Goal: Task Accomplishment & Management: Use online tool/utility

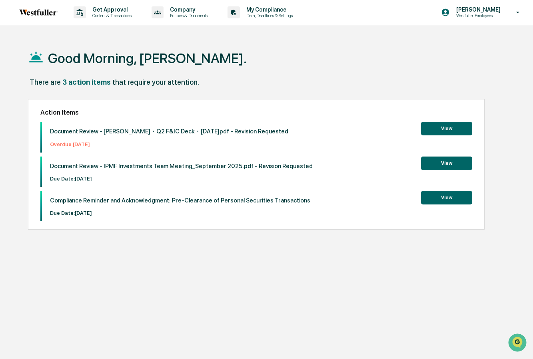
click at [447, 166] on button "View" at bounding box center [446, 164] width 51 height 14
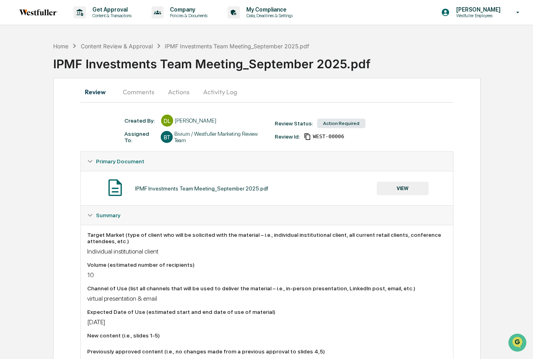
click at [149, 94] on button "Comments" at bounding box center [138, 91] width 44 height 19
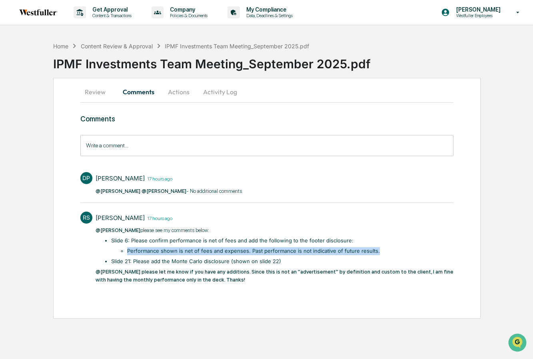
drag, startPoint x: 128, startPoint y: 251, endPoint x: 379, endPoint y: 252, distance: 251.5
click at [379, 252] on li "Performance shown is net of fees and expenses. Past performance is not indicati…" at bounding box center [290, 252] width 326 height 8
copy li "Performance shown is net of fees and expenses. Past performance is not indicati…"
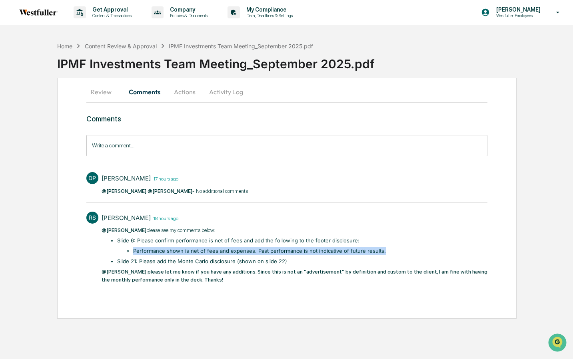
click at [103, 94] on button "Review" at bounding box center [104, 91] width 36 height 19
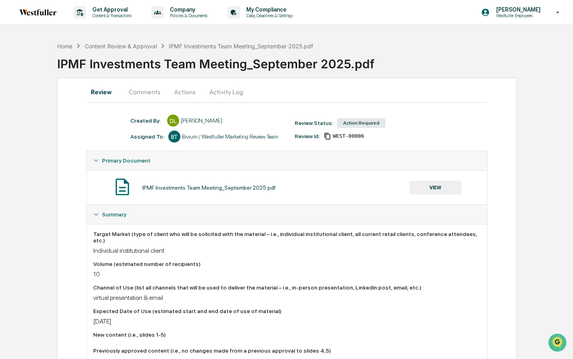
click at [187, 95] on button "Actions" at bounding box center [185, 91] width 36 height 19
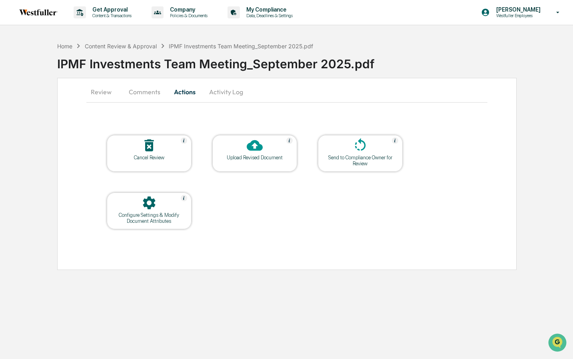
click at [270, 146] on div at bounding box center [255, 146] width 80 height 17
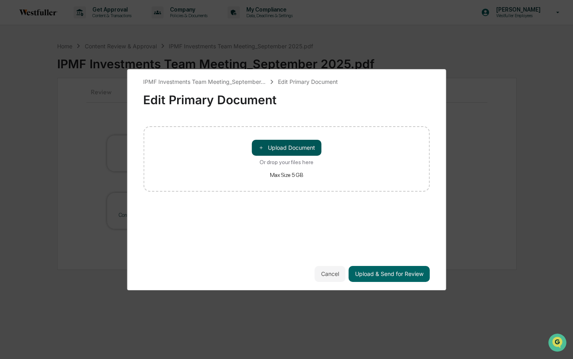
click at [277, 147] on button "＋ Upload Document" at bounding box center [287, 148] width 70 height 16
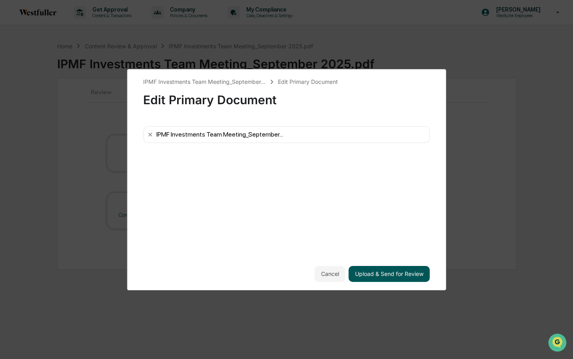
click at [395, 277] on button "Upload & Send for Review" at bounding box center [389, 274] width 81 height 16
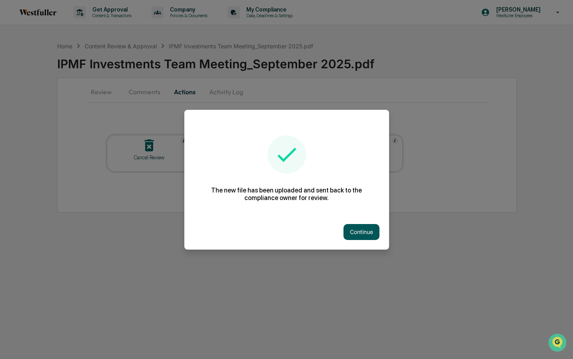
click at [367, 233] on button "Continue" at bounding box center [361, 232] width 36 height 16
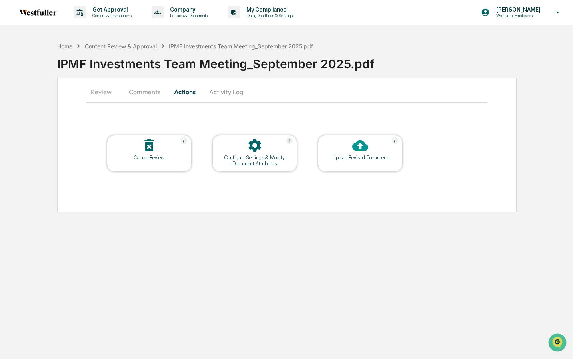
click at [158, 92] on button "Comments" at bounding box center [144, 91] width 44 height 19
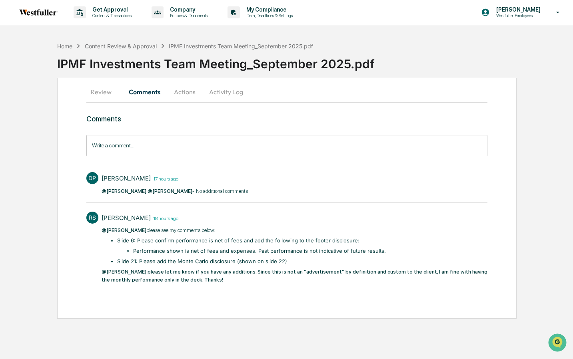
click at [141, 149] on input "Write a comment..." at bounding box center [286, 145] width 401 height 21
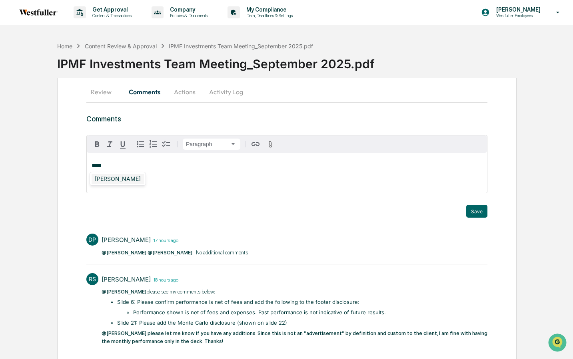
click at [120, 179] on div "[PERSON_NAME]" at bounding box center [118, 179] width 52 height 10
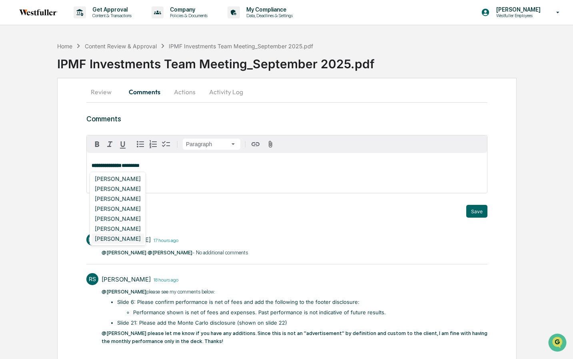
click at [127, 239] on div "[PERSON_NAME]" at bounding box center [118, 239] width 52 height 10
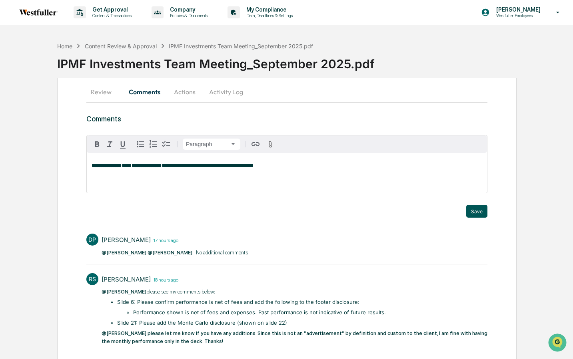
click at [477, 210] on button "Save" at bounding box center [476, 211] width 21 height 13
